Goal: Register for event/course

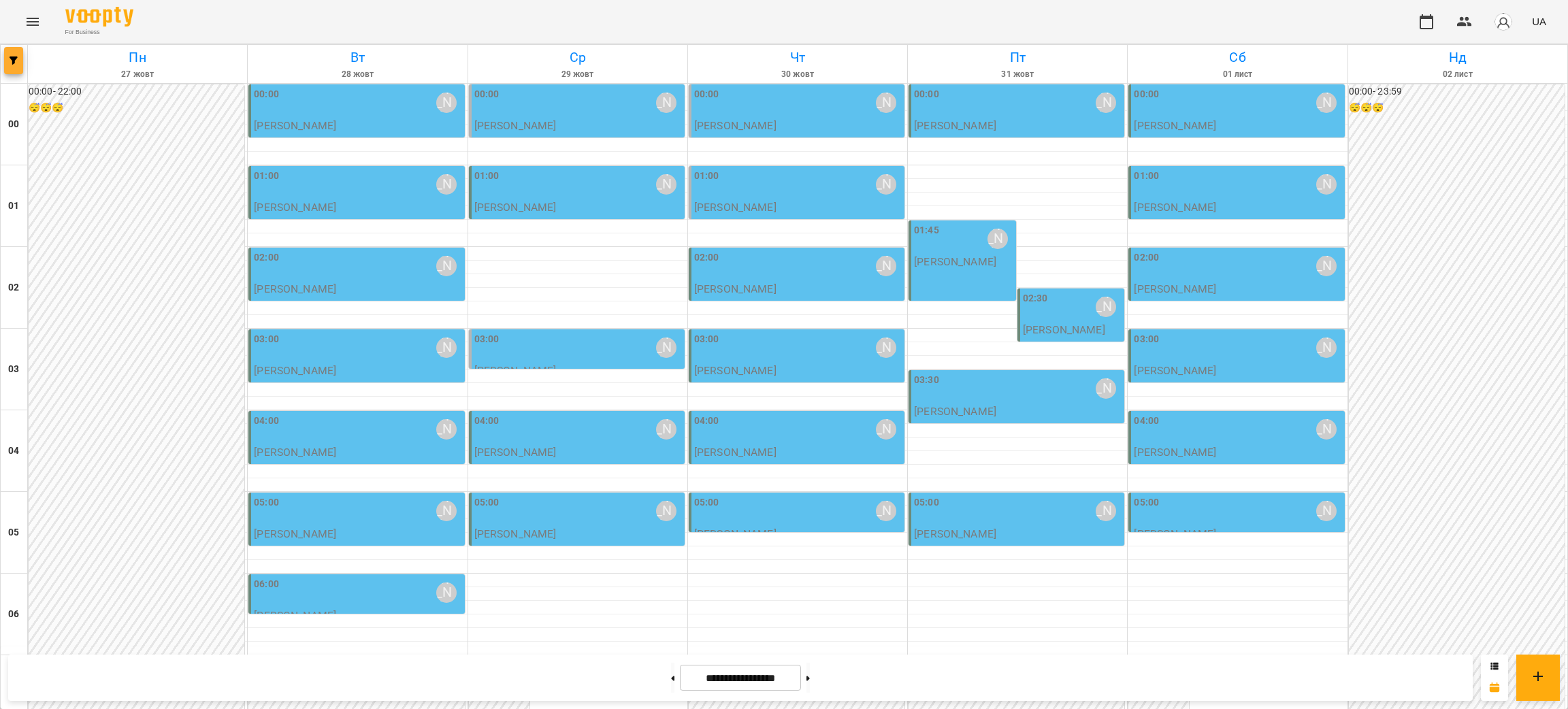
click at [13, 65] on button "button" at bounding box center [13, 60] width 19 height 27
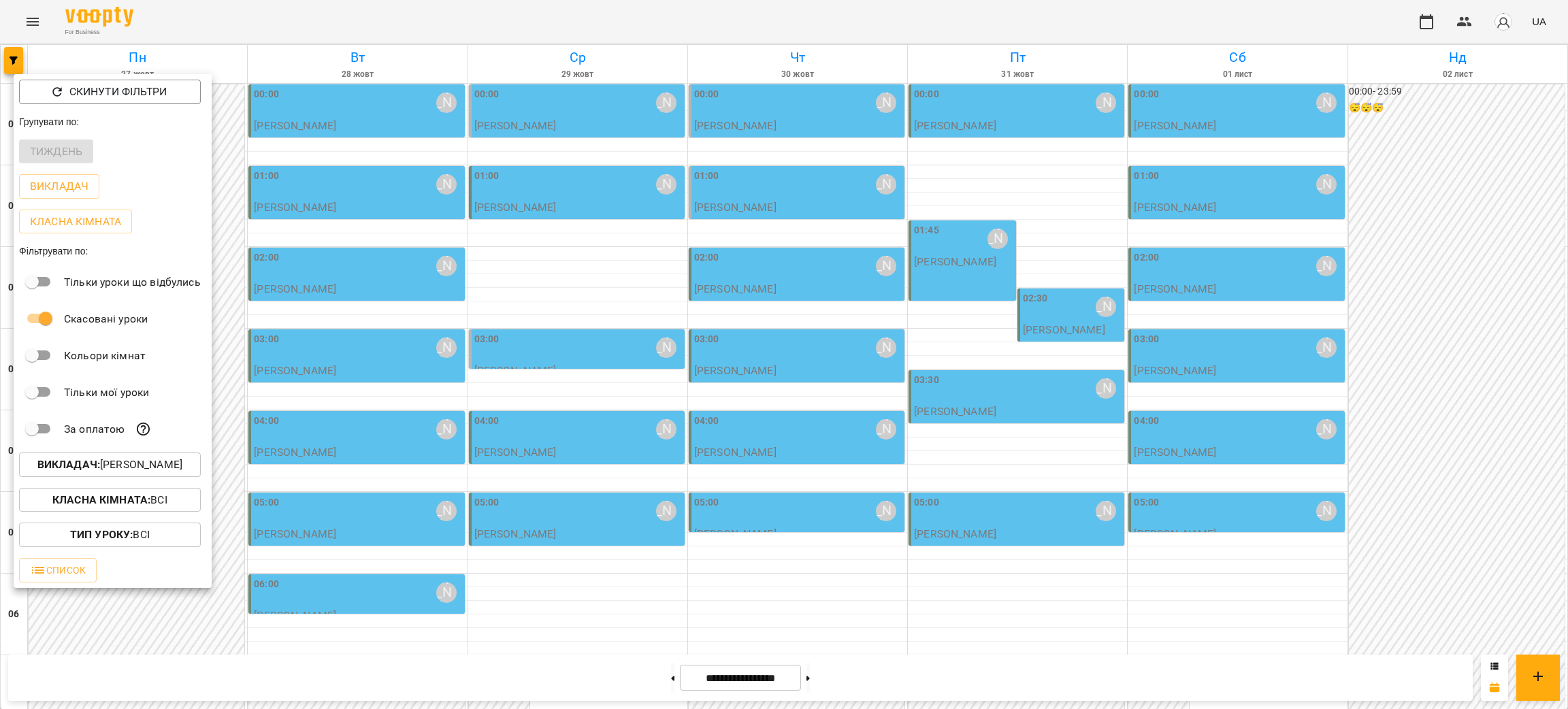
click at [121, 469] on p "Викладач : [PERSON_NAME]" at bounding box center [109, 465] width 145 height 17
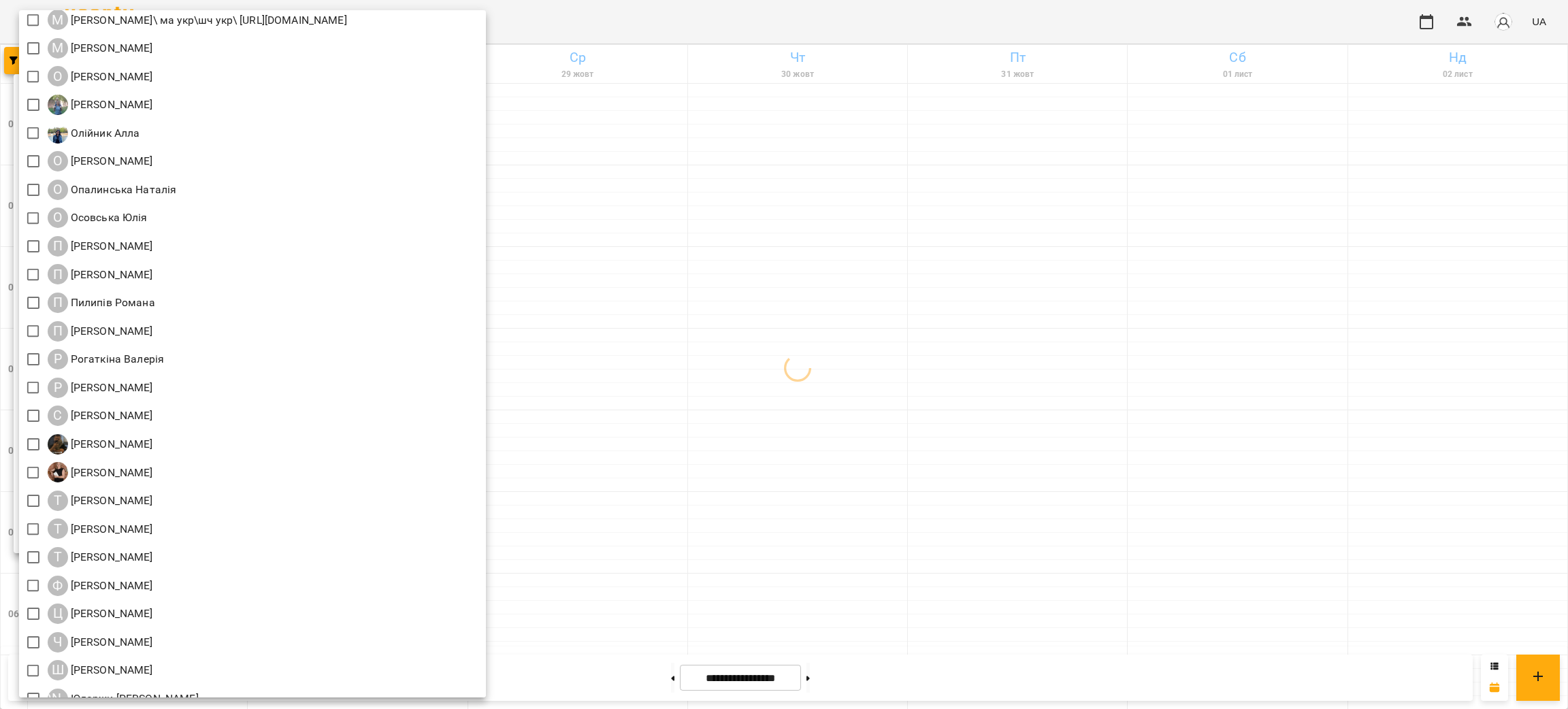
scroll to position [1429, 0]
click at [979, 574] on div at bounding box center [784, 354] width 1568 height 709
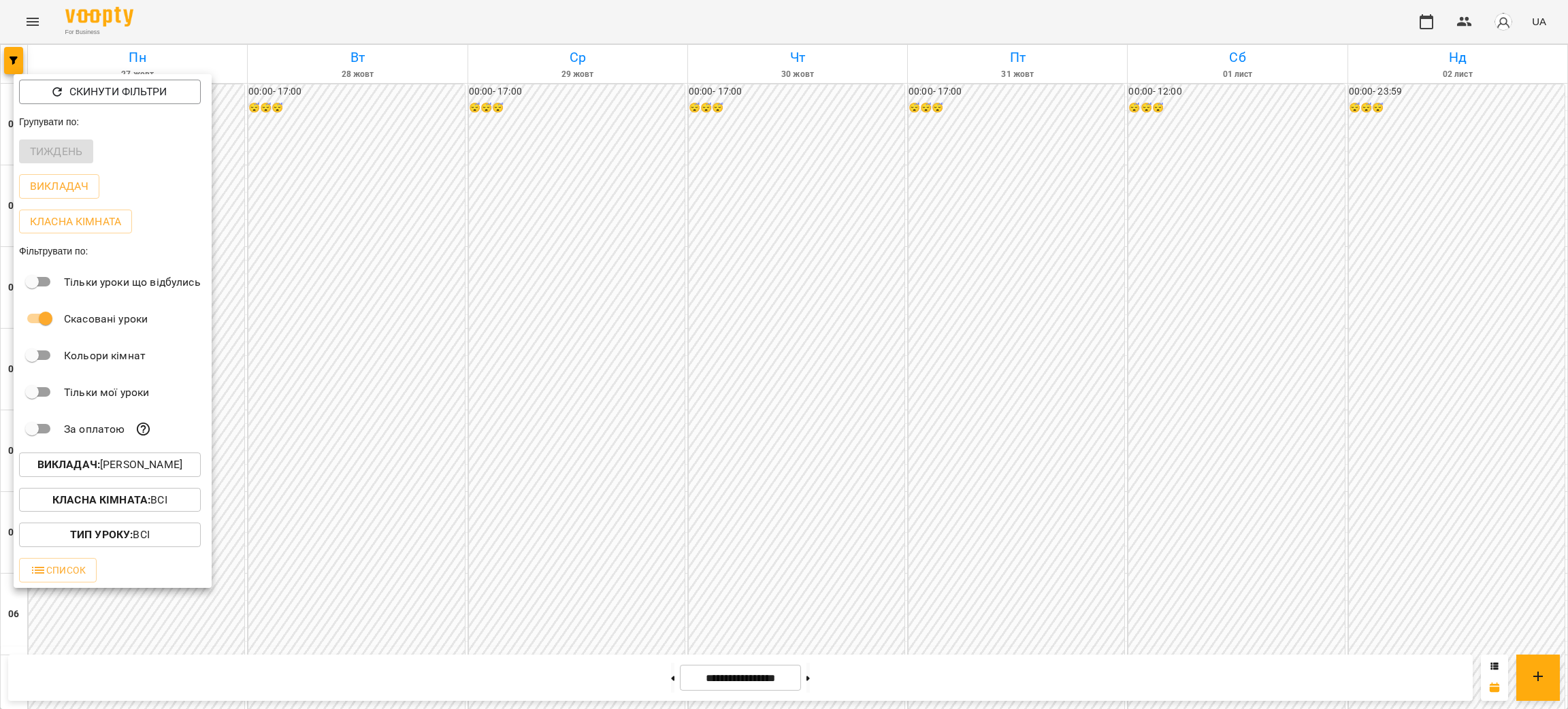
click at [656, 680] on div at bounding box center [784, 354] width 1568 height 709
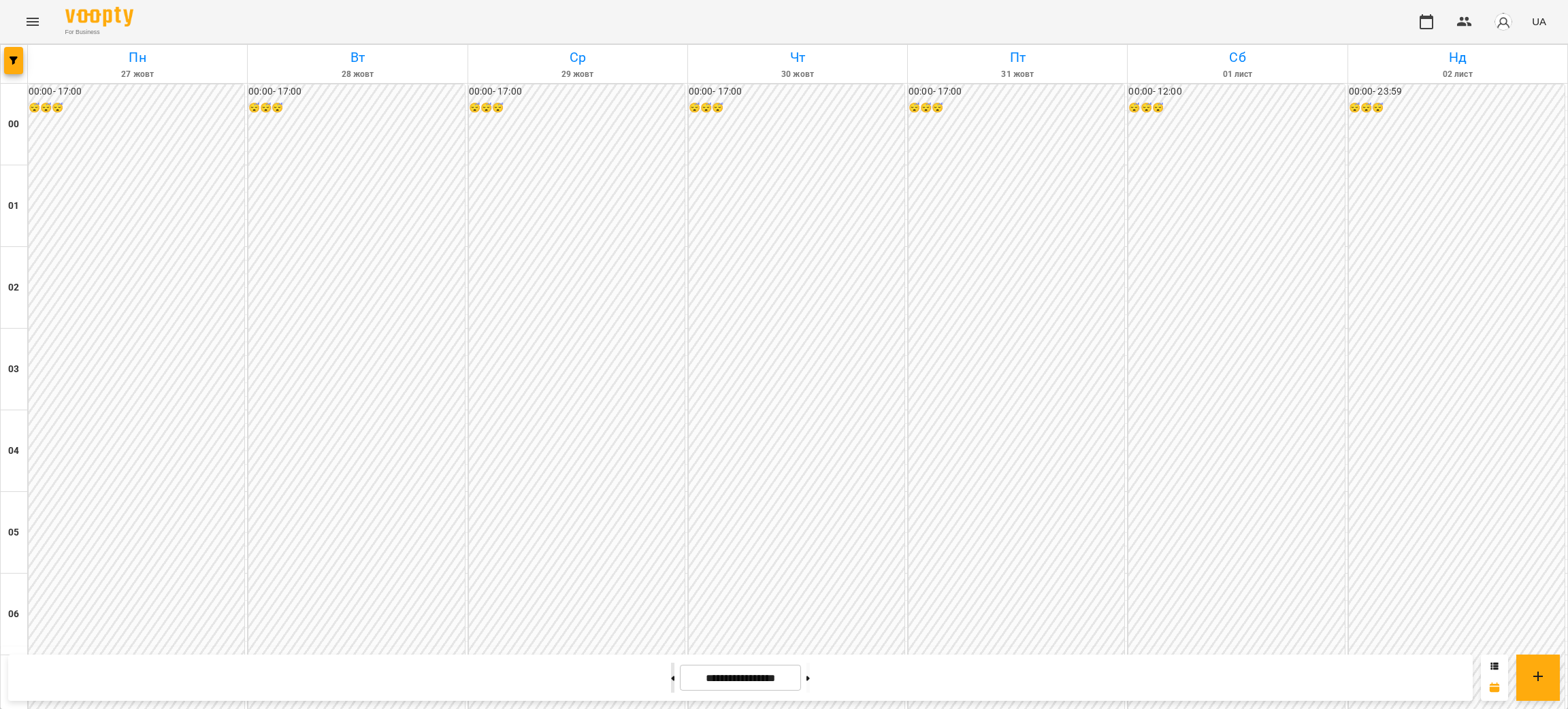
click at [671, 677] on button at bounding box center [673, 677] width 4 height 30
click at [671, 680] on button at bounding box center [673, 677] width 4 height 30
click at [672, 679] on icon at bounding box center [674, 677] width 4 height 5
click at [671, 685] on button at bounding box center [673, 677] width 4 height 30
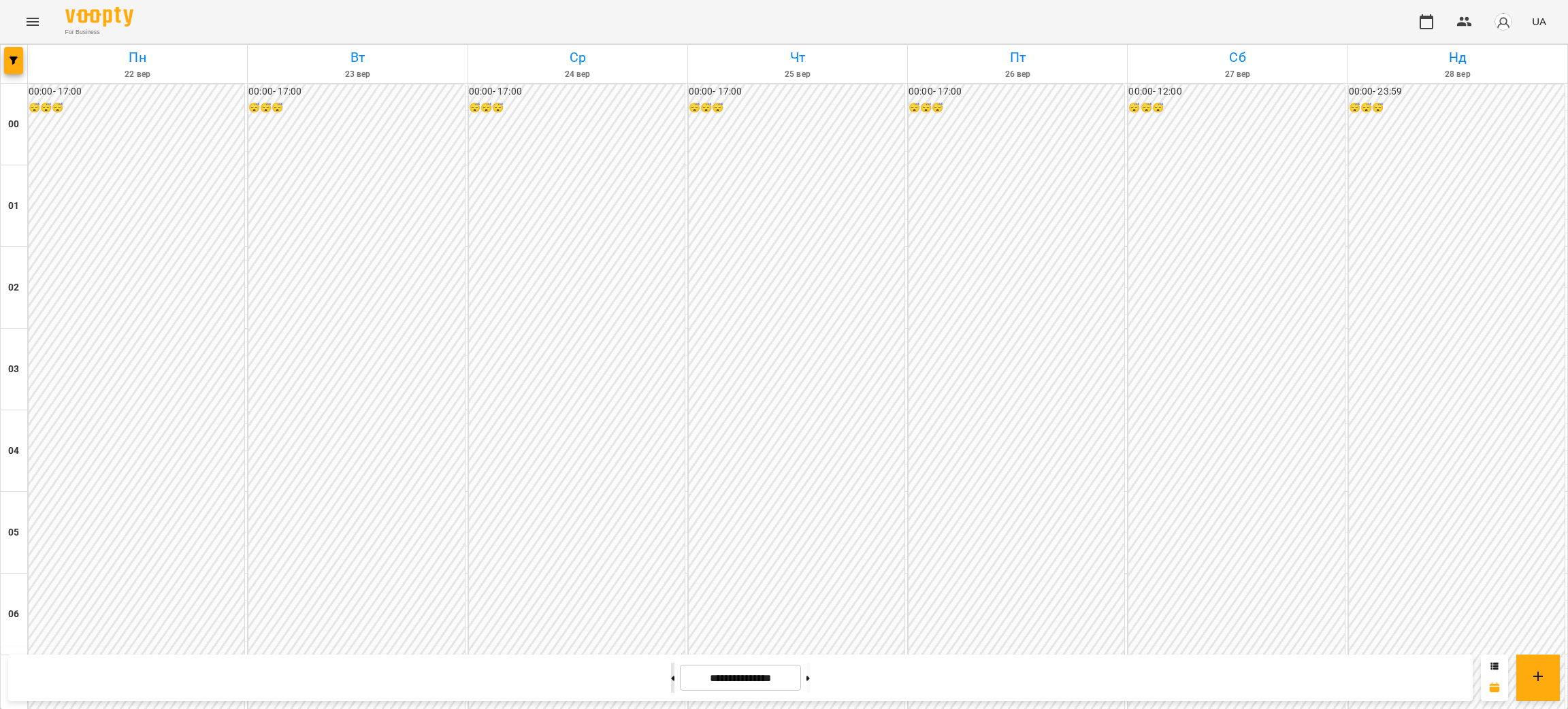
click at [671, 688] on button at bounding box center [673, 677] width 4 height 30
click at [810, 680] on button at bounding box center [808, 677] width 4 height 30
click at [1350, 14] on div "For Business UA" at bounding box center [784, 21] width 1568 height 44
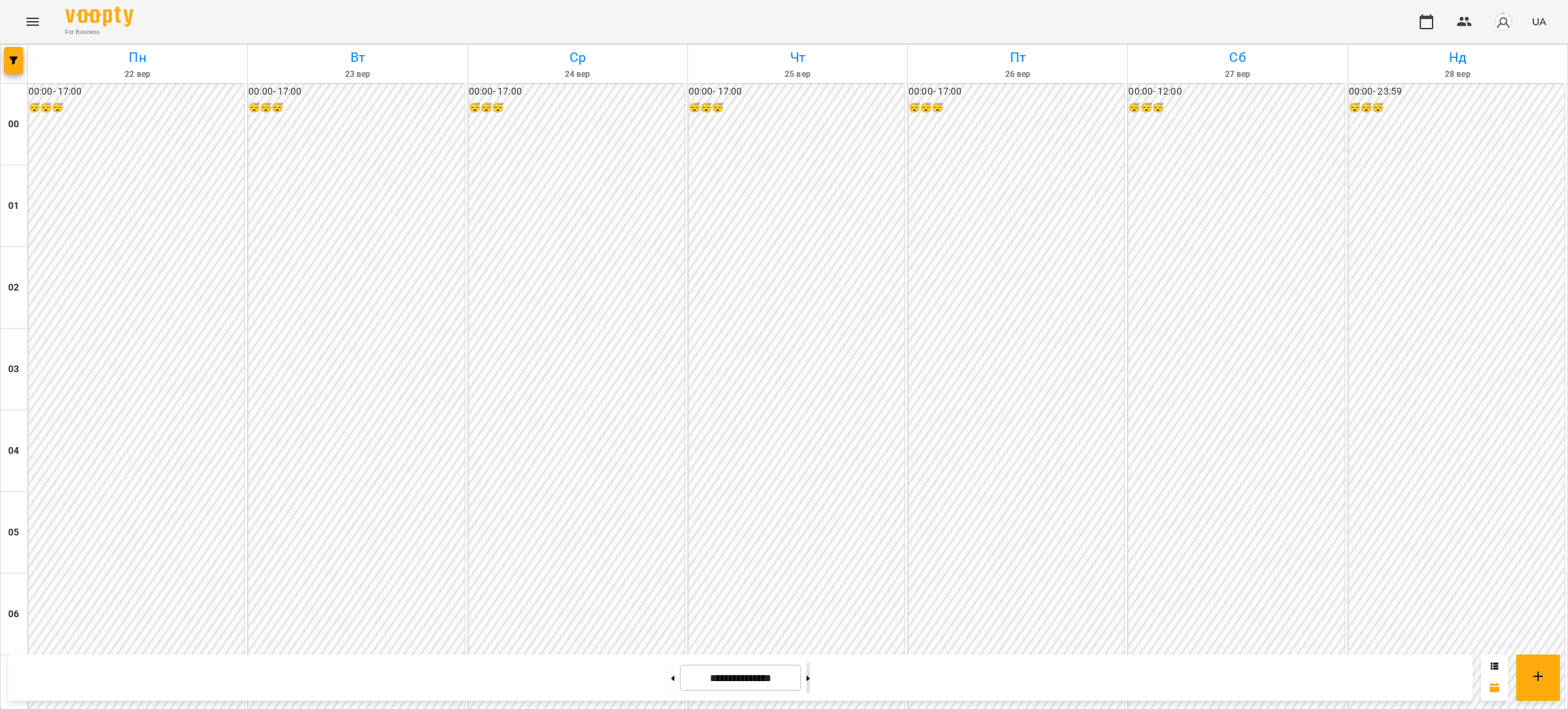
click at [810, 679] on button at bounding box center [808, 677] width 4 height 30
click at [810, 683] on button at bounding box center [808, 677] width 4 height 30
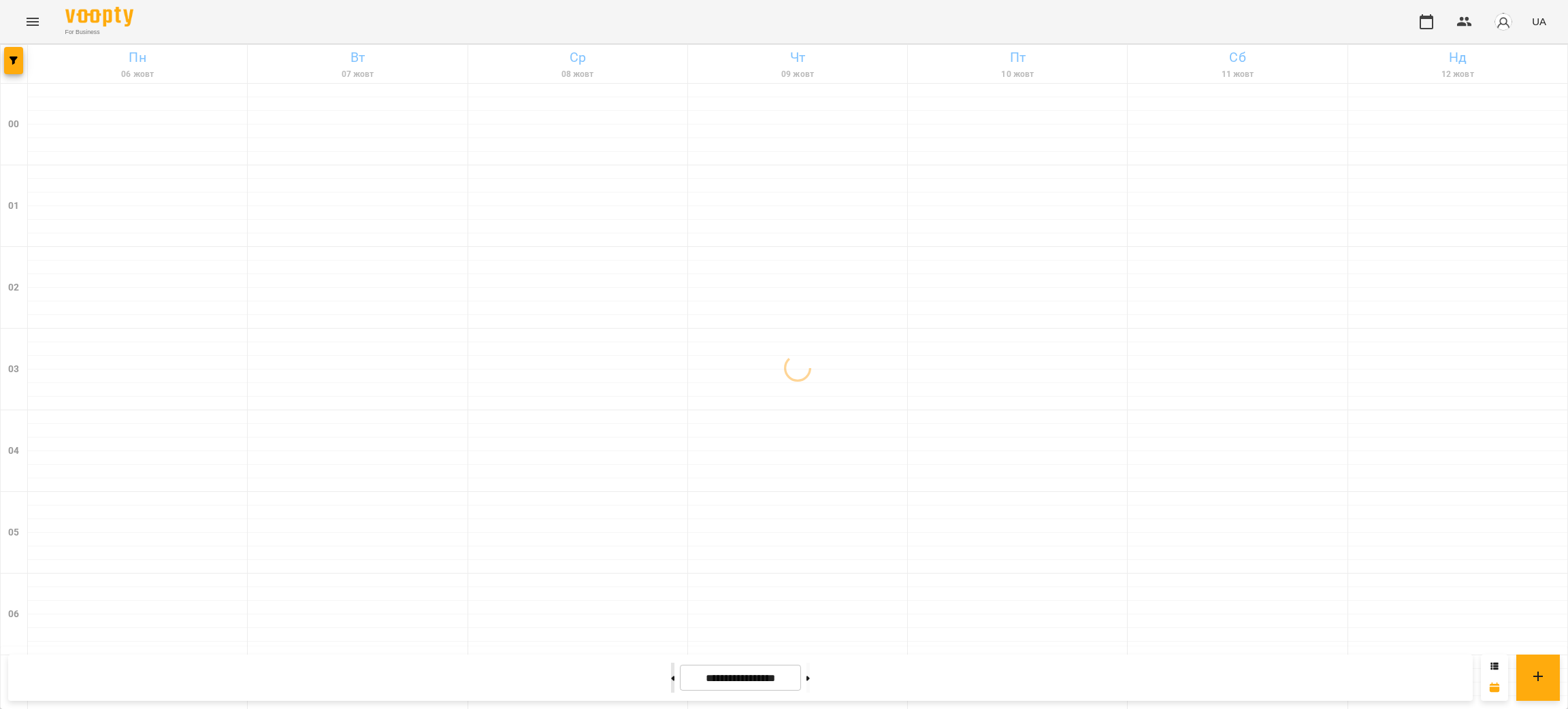
click at [671, 683] on button at bounding box center [673, 677] width 4 height 30
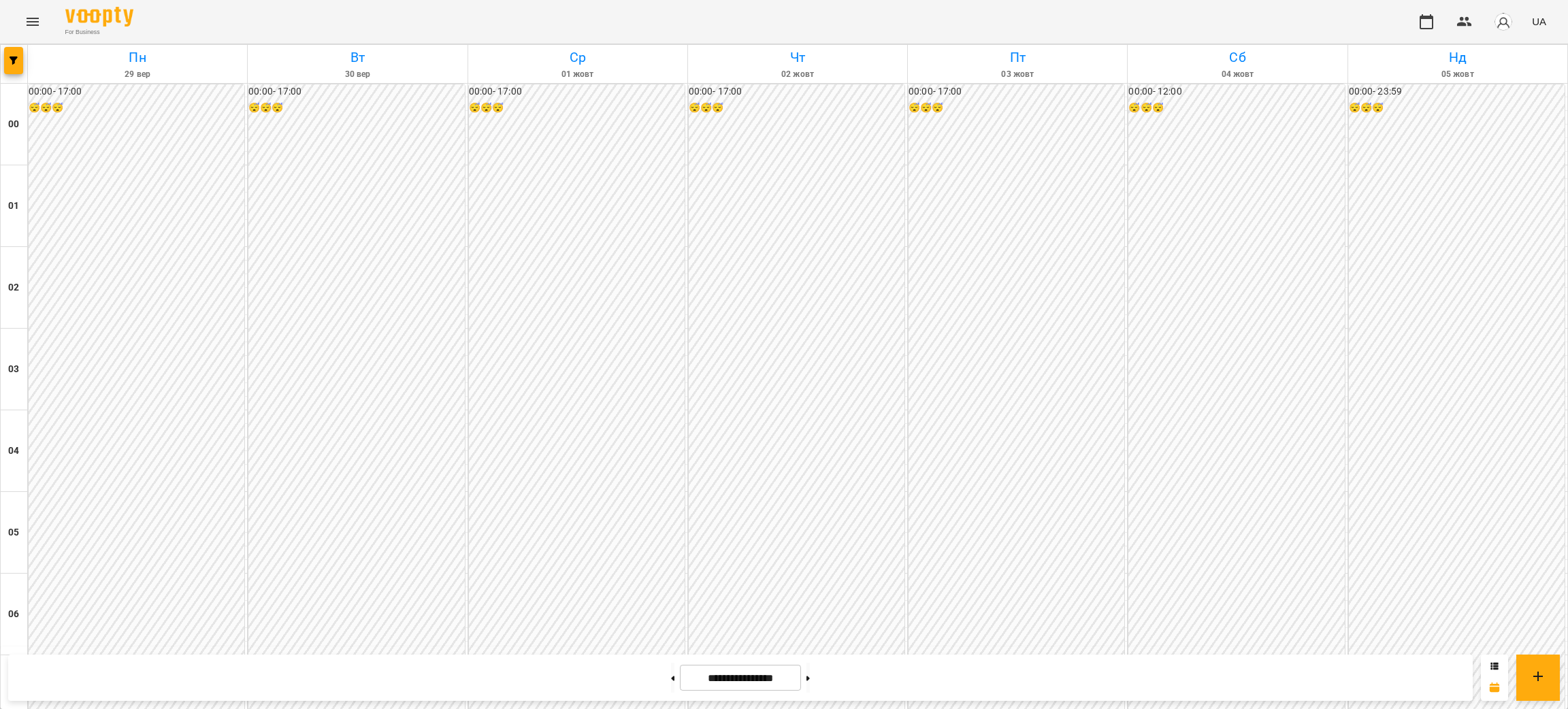
scroll to position [1224, 0]
click at [810, 679] on icon at bounding box center [808, 677] width 4 height 5
type input "**********"
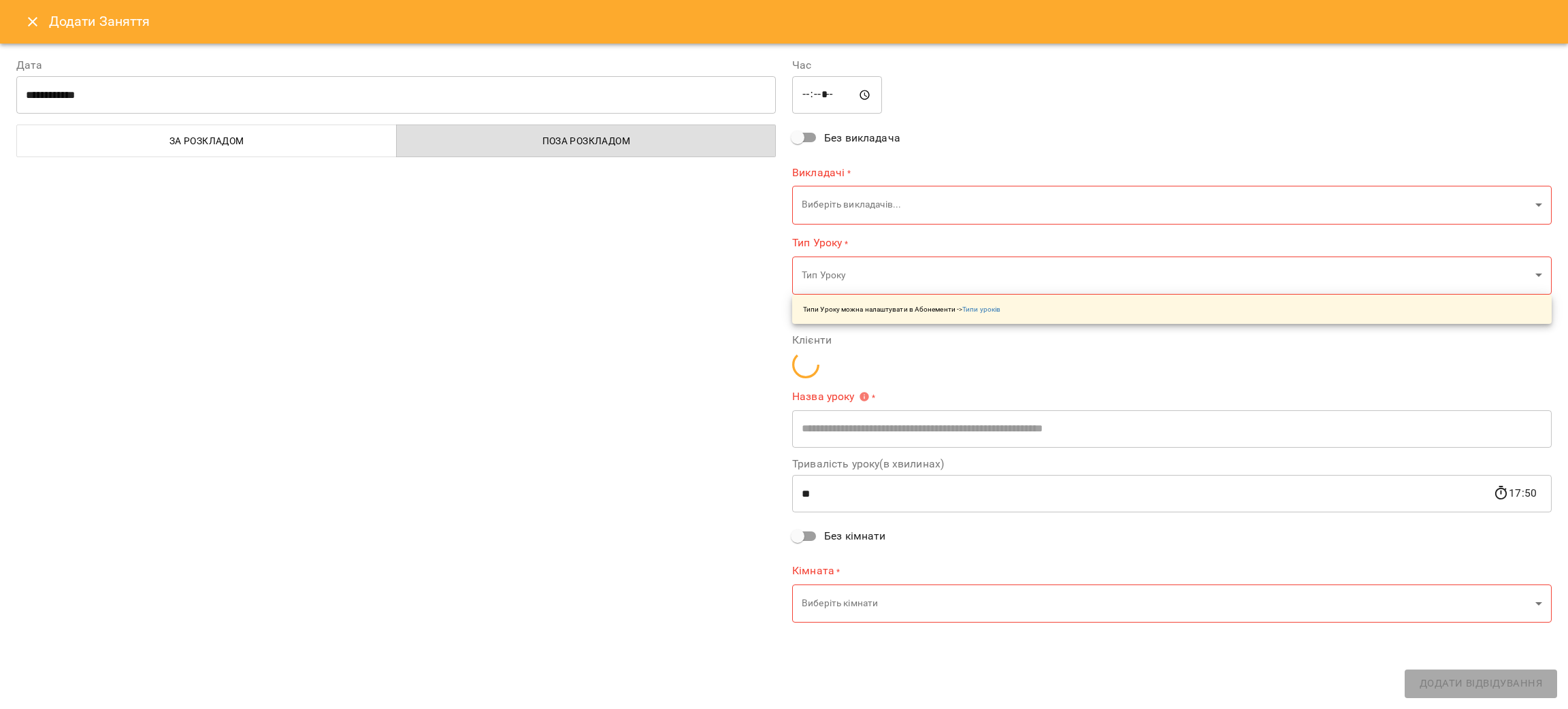
type input "**********"
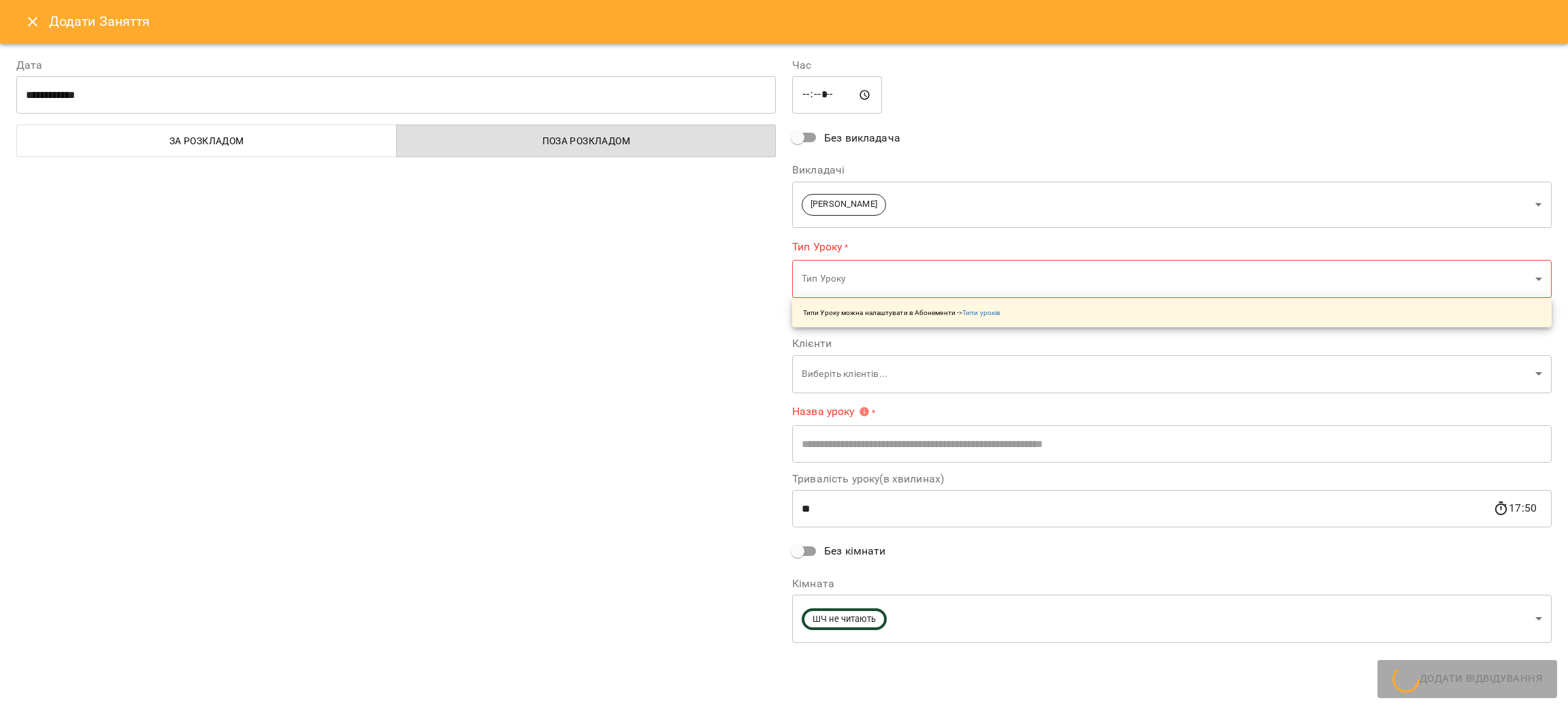
click at [40, 26] on button "Close" at bounding box center [33, 21] width 33 height 33
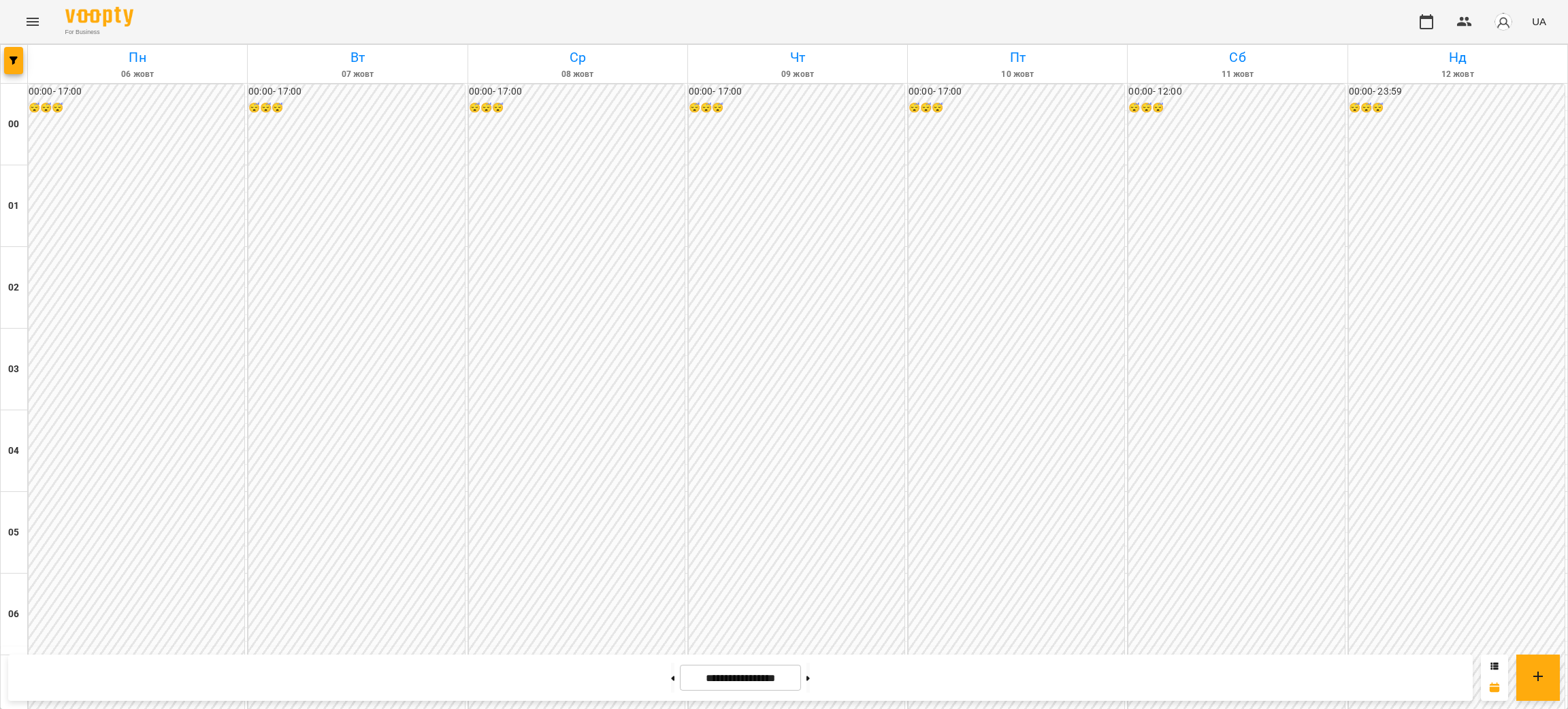
scroll to position [1395, 0]
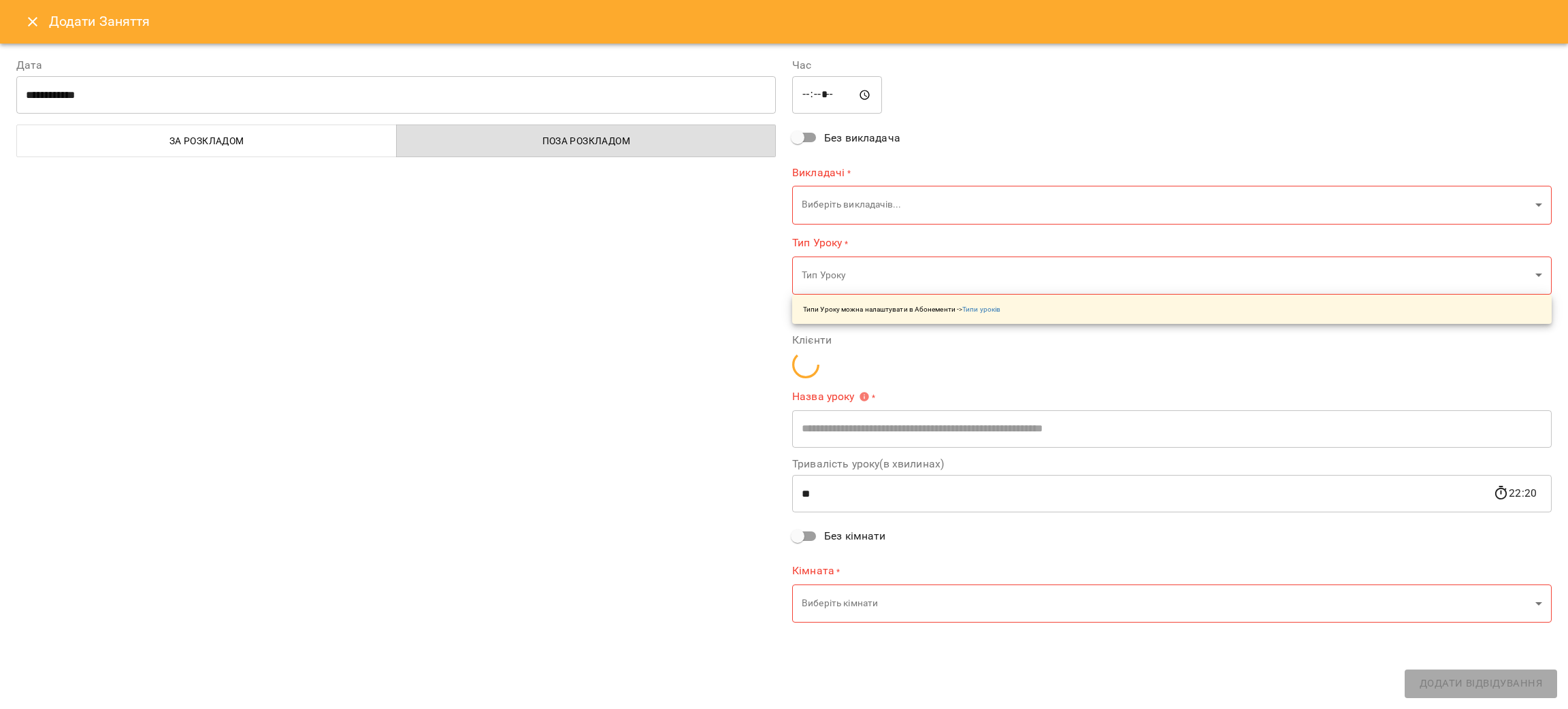
type input "**********"
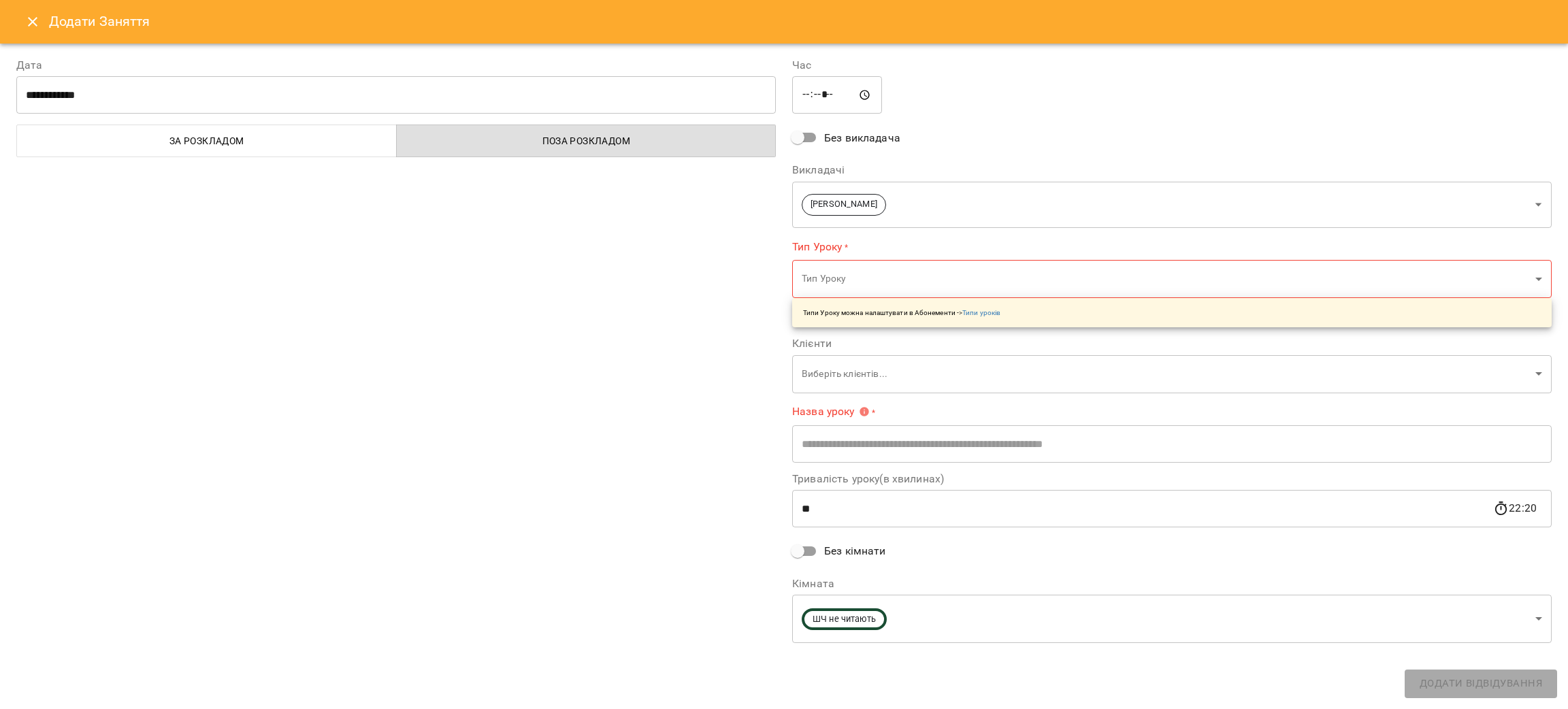
click at [37, 24] on icon "Close" at bounding box center [33, 22] width 17 height 17
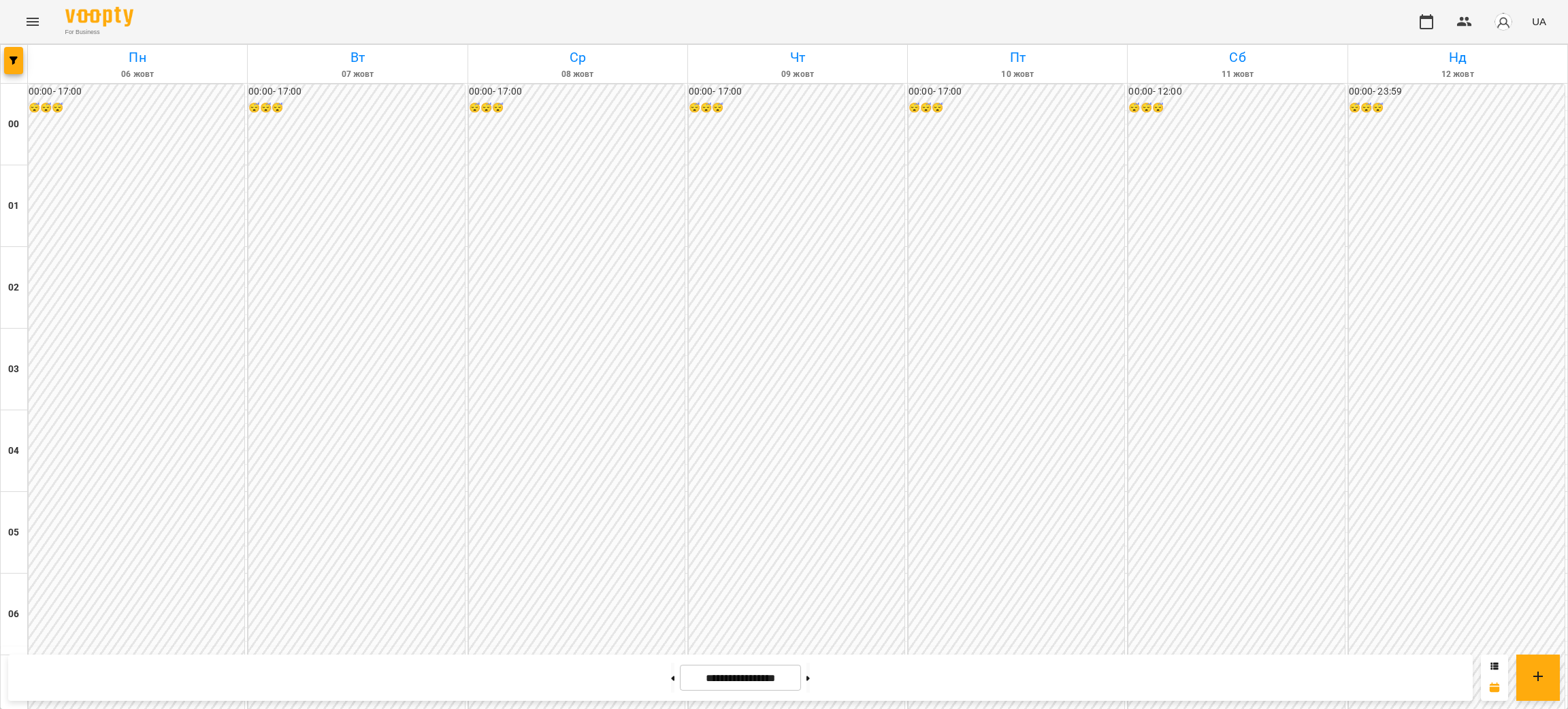
scroll to position [689, 0]
